Goal: Task Accomplishment & Management: Manage account settings

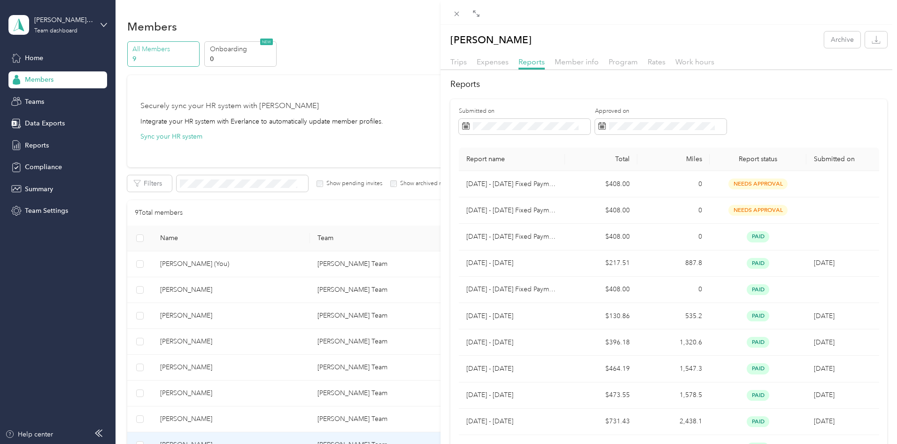
click at [240, 338] on div "[PERSON_NAME] Archive Trips Expenses Reports Member info Program Rates Work hou…" at bounding box center [448, 222] width 897 height 444
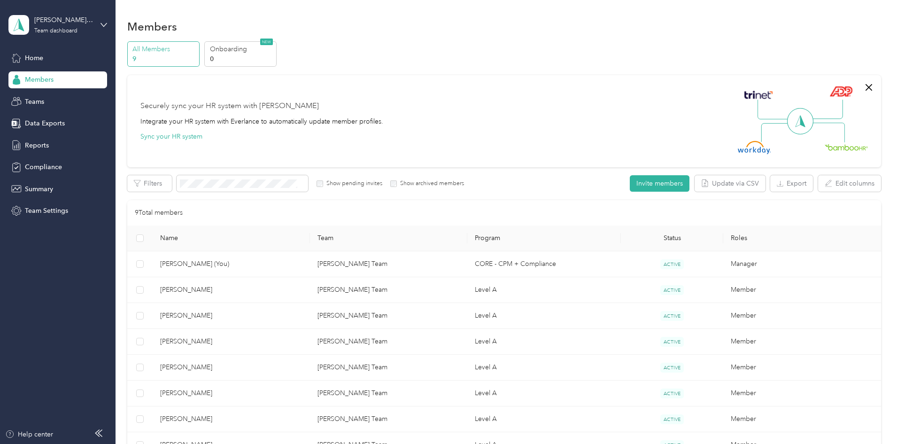
click at [240, 442] on div "Drag to resize Click to close [PERSON_NAME] Archive Trips Expenses Reports Memb…" at bounding box center [446, 444] width 892 height 0
click at [240, 338] on div at bounding box center [448, 222] width 897 height 444
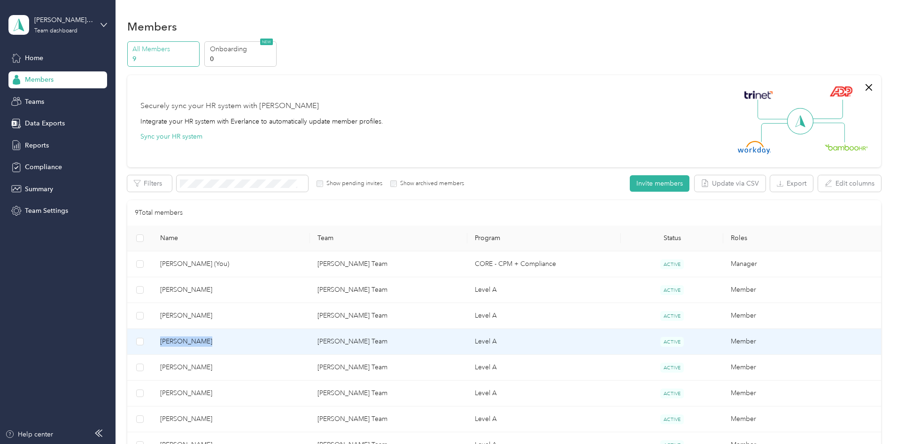
click at [240, 338] on span "[PERSON_NAME]" at bounding box center [231, 341] width 142 height 10
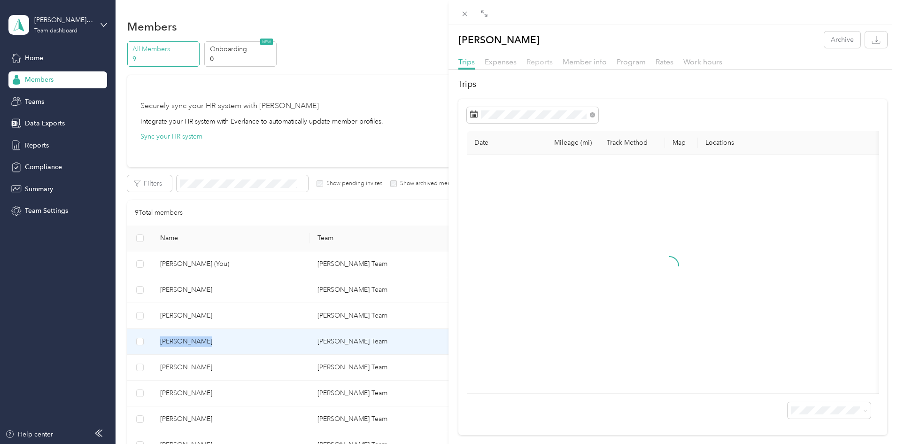
click at [538, 59] on span "Reports" at bounding box center [539, 61] width 26 height 9
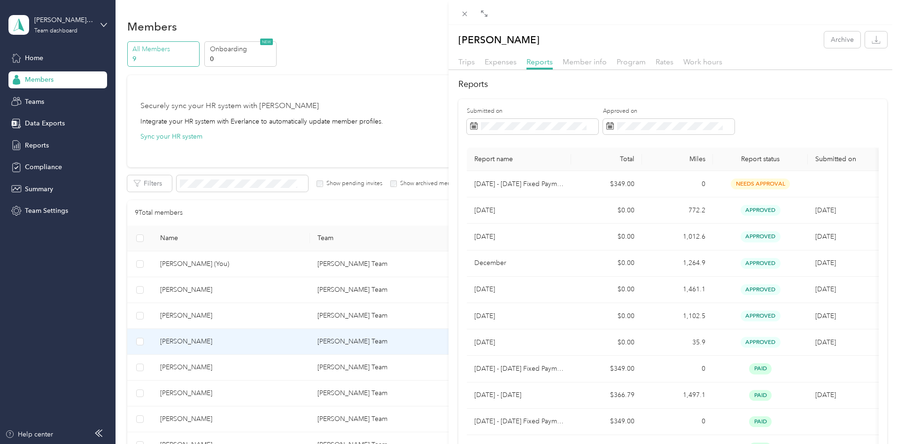
click at [261, 442] on div "[PERSON_NAME] Archive Trips Expenses Reports Member info Program Rates Work hou…" at bounding box center [448, 222] width 897 height 444
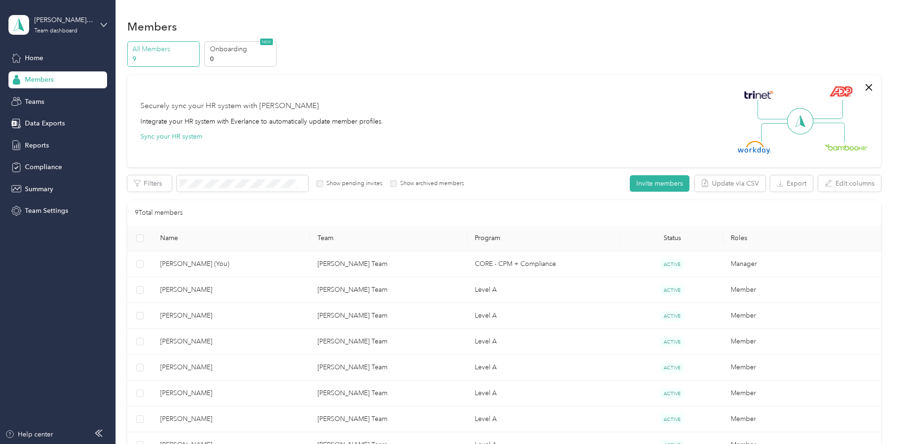
click at [261, 442] on div at bounding box center [448, 222] width 897 height 444
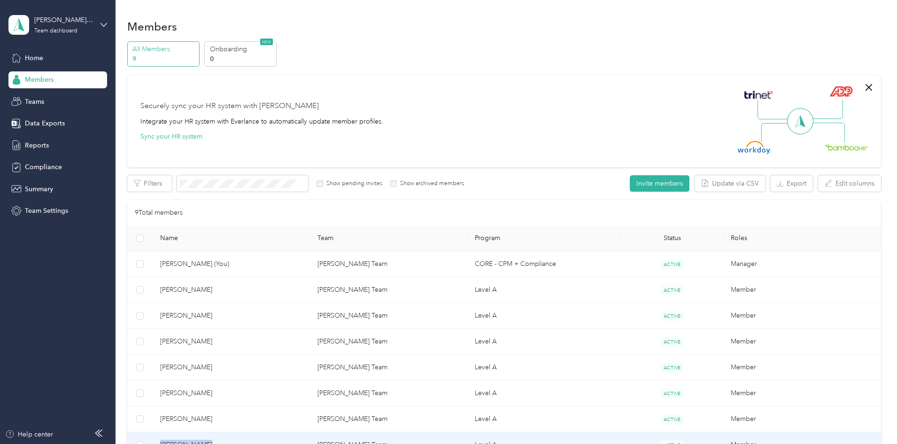
click at [261, 442] on span "[PERSON_NAME]" at bounding box center [231, 444] width 142 height 10
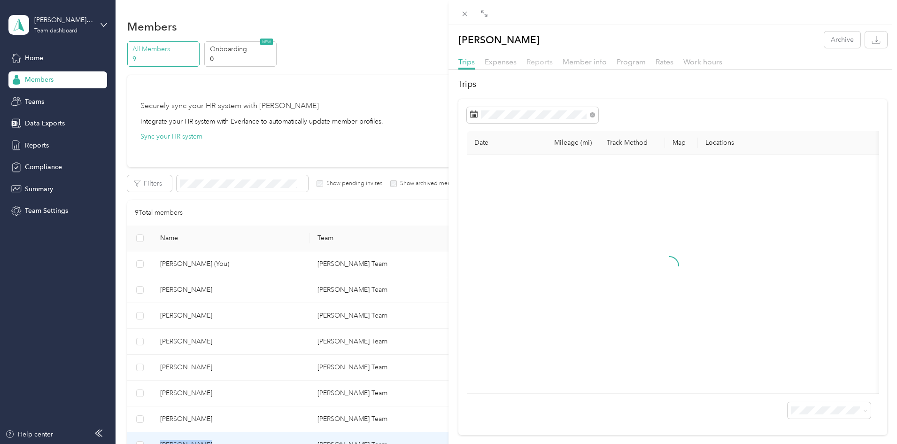
click at [538, 61] on span "Reports" at bounding box center [539, 61] width 26 height 9
